Goal: Check status: Check status

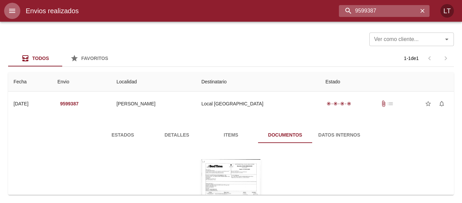
click at [384, 9] on input "9599387" at bounding box center [378, 11] width 79 height 12
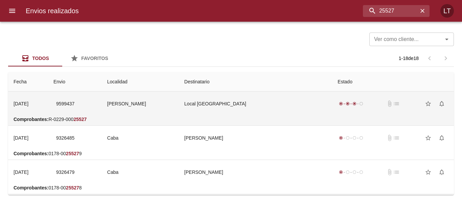
click at [254, 108] on td "Local [GEOGRAPHIC_DATA]" at bounding box center [256, 103] width 154 height 24
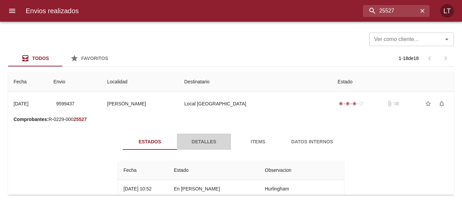
click at [194, 143] on span "Detalles" at bounding box center [204, 141] width 46 height 8
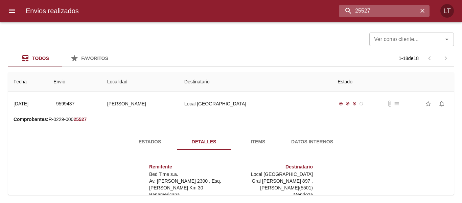
drag, startPoint x: 386, startPoint y: 12, endPoint x: 410, endPoint y: 12, distance: 24.0
click at [410, 12] on input "25527" at bounding box center [378, 11] width 79 height 12
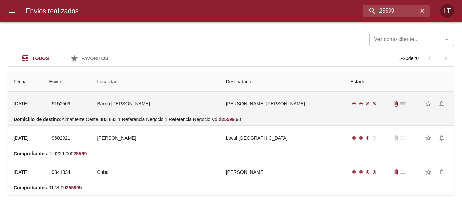
click at [236, 111] on td "[PERSON_NAME] [PERSON_NAME]" at bounding box center [283, 103] width 125 height 24
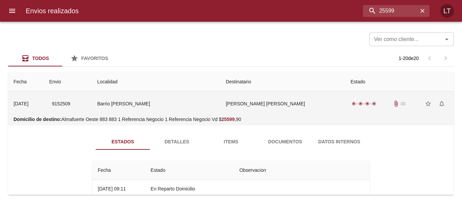
click at [236, 111] on td "[PERSON_NAME] [PERSON_NAME]" at bounding box center [283, 103] width 125 height 24
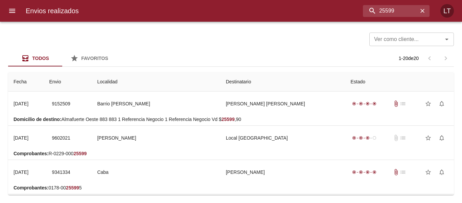
click at [385, 3] on div "Envios realizados 25599 LT" at bounding box center [231, 11] width 462 height 22
click at [385, 5] on input "25599" at bounding box center [378, 11] width 79 height 12
click at [385, 6] on input "25599" at bounding box center [378, 11] width 79 height 12
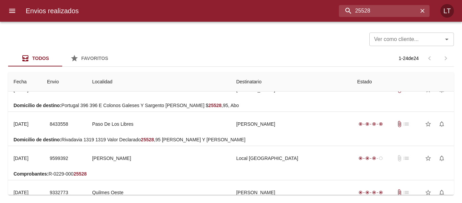
scroll to position [101, 0]
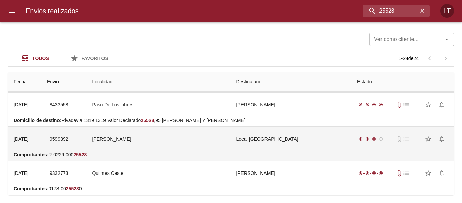
click at [269, 136] on td "Local [GEOGRAPHIC_DATA]" at bounding box center [291, 138] width 121 height 24
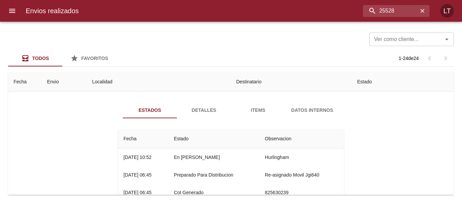
scroll to position [169, 0]
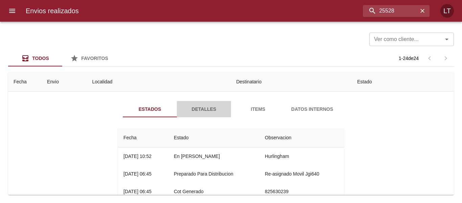
click at [205, 112] on span "Detalles" at bounding box center [204, 109] width 46 height 8
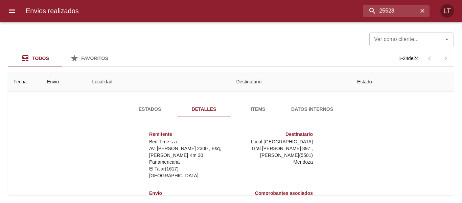
click at [151, 108] on span "Estados" at bounding box center [150, 109] width 46 height 8
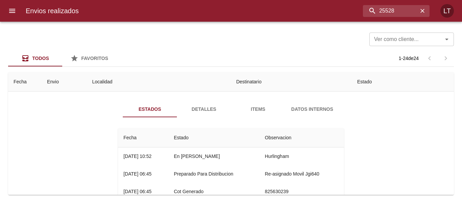
click at [194, 108] on span "Detalles" at bounding box center [204, 109] width 46 height 8
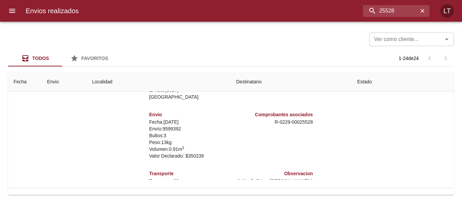
scroll to position [271, 0]
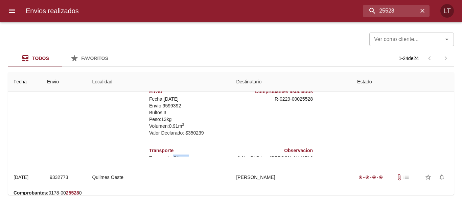
drag, startPoint x: 184, startPoint y: 150, endPoint x: 170, endPoint y: 148, distance: 13.7
click at [170, 154] on p "Transporte: Clicpaq" at bounding box center [188, 157] width 79 height 7
click at [105, 139] on div "Estados Detalles Items Datos Internos Remitente Bed Time s.a. Av. [PERSON_NAME]…" at bounding box center [231, 77] width 435 height 173
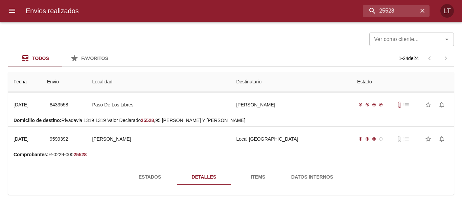
scroll to position [0, 0]
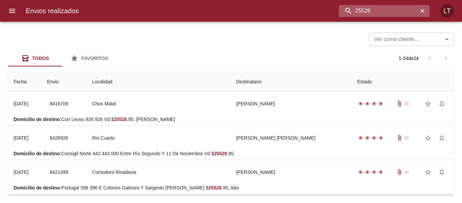
drag, startPoint x: 385, startPoint y: 14, endPoint x: 400, endPoint y: 15, distance: 15.2
click at [400, 15] on input "25528" at bounding box center [378, 11] width 79 height 12
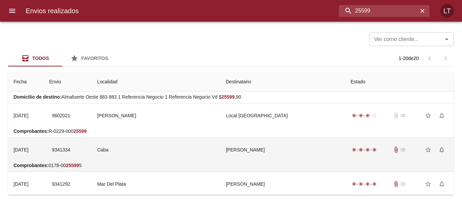
scroll to position [34, 0]
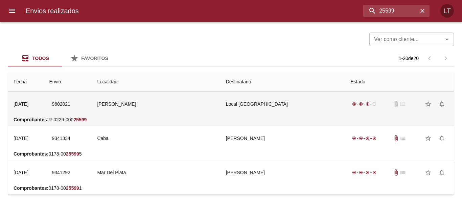
click at [230, 113] on td "Local [GEOGRAPHIC_DATA]" at bounding box center [283, 104] width 125 height 24
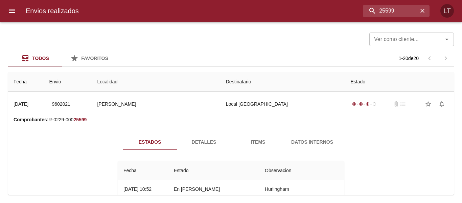
click at [197, 146] on button "Detalles" at bounding box center [204, 142] width 54 height 16
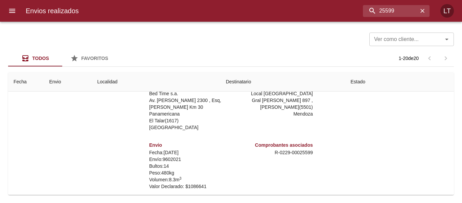
scroll to position [0, 0]
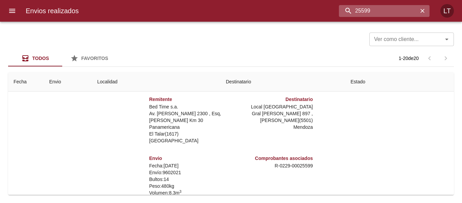
drag, startPoint x: 380, startPoint y: 9, endPoint x: 335, endPoint y: 10, distance: 44.7
click at [339, 10] on input "25599" at bounding box center [378, 11] width 79 height 12
type input "25527"
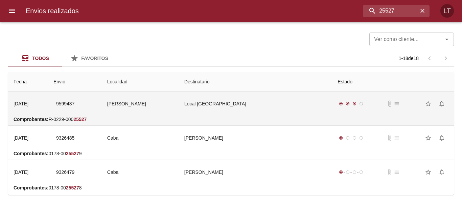
click at [179, 109] on td "[PERSON_NAME]" at bounding box center [140, 103] width 77 height 24
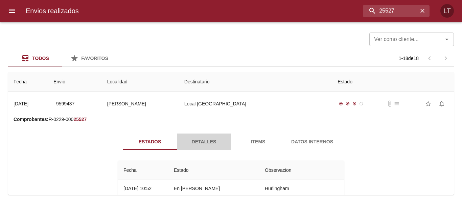
click at [210, 137] on span "Detalles" at bounding box center [204, 141] width 46 height 8
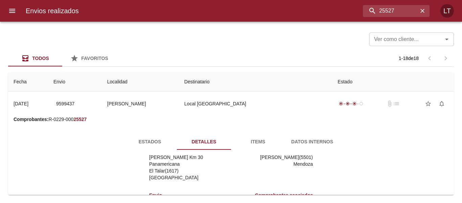
click at [138, 138] on span "Estados" at bounding box center [150, 141] width 46 height 8
